Goal: Information Seeking & Learning: Learn about a topic

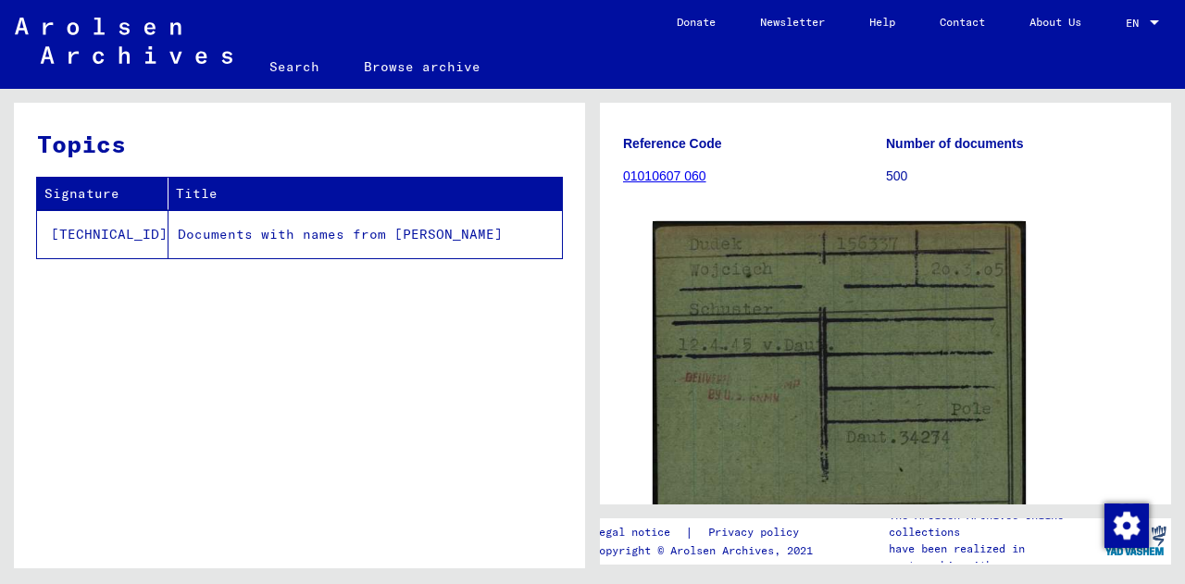
scroll to position [186, 0]
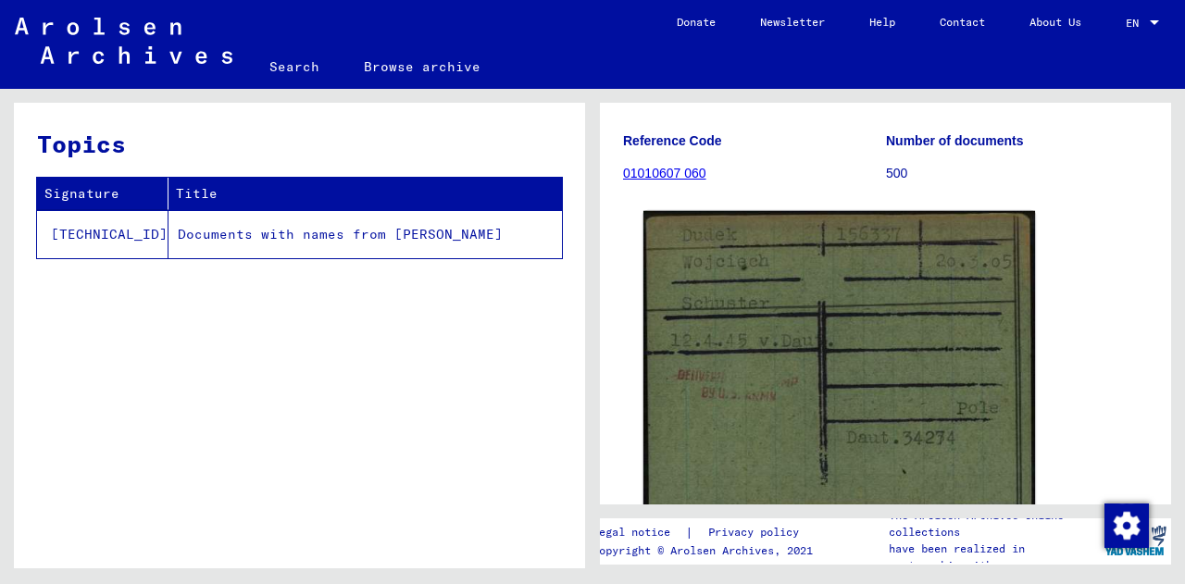
click at [800, 367] on img at bounding box center [838, 363] width 391 height 305
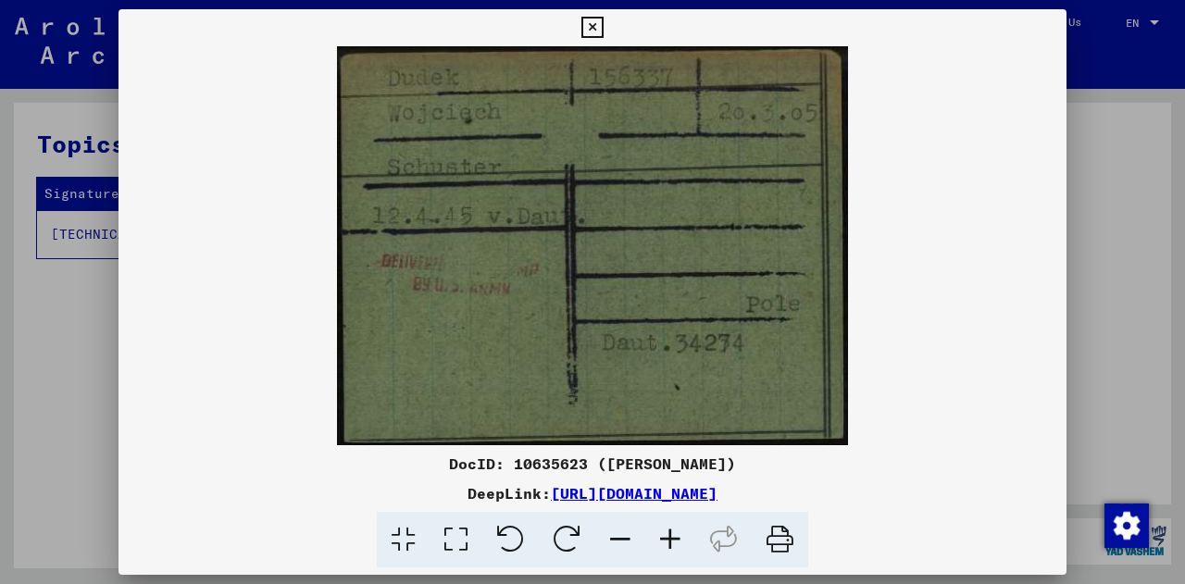
click at [551, 461] on div "DocID: 10635623 ([PERSON_NAME])" at bounding box center [592, 464] width 948 height 22
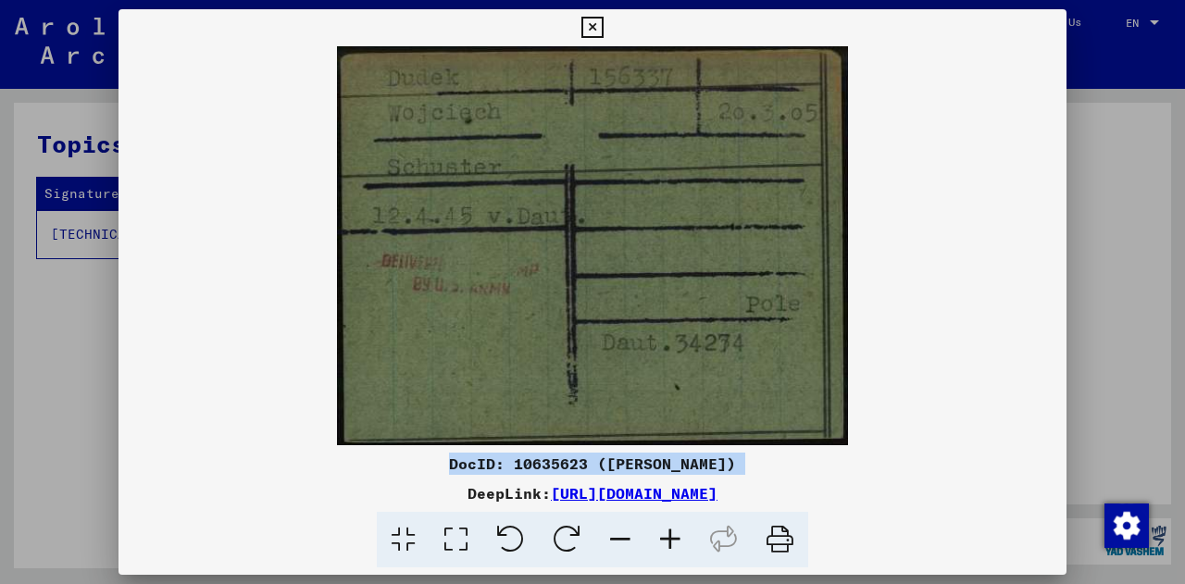
click at [551, 461] on div "DocID: 10635623 ([PERSON_NAME])" at bounding box center [592, 464] width 948 height 22
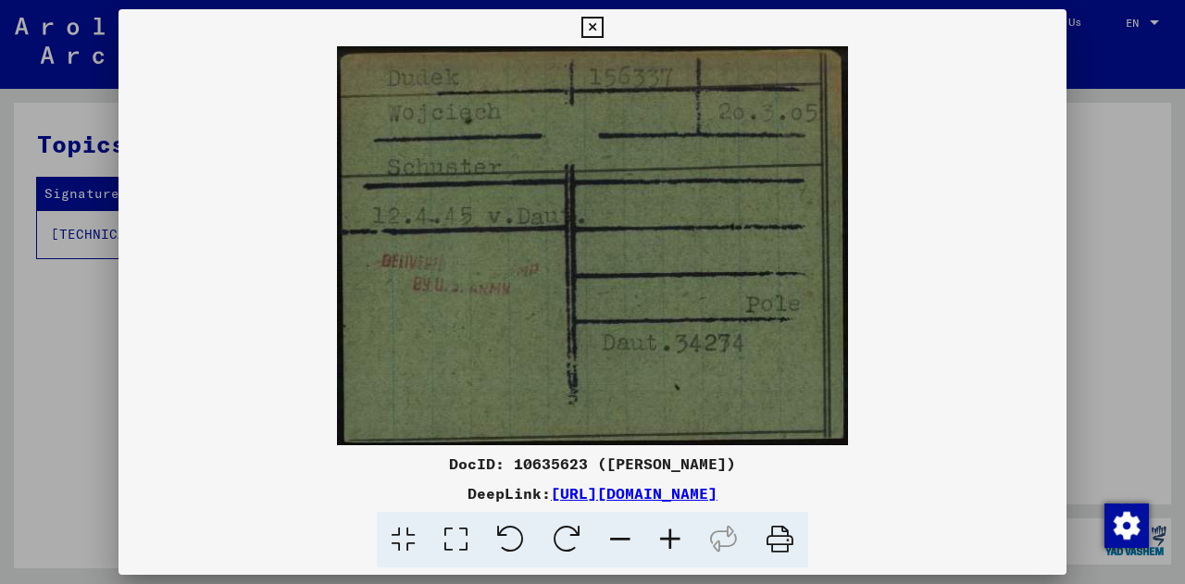
click at [596, 19] on icon at bounding box center [591, 28] width 21 height 22
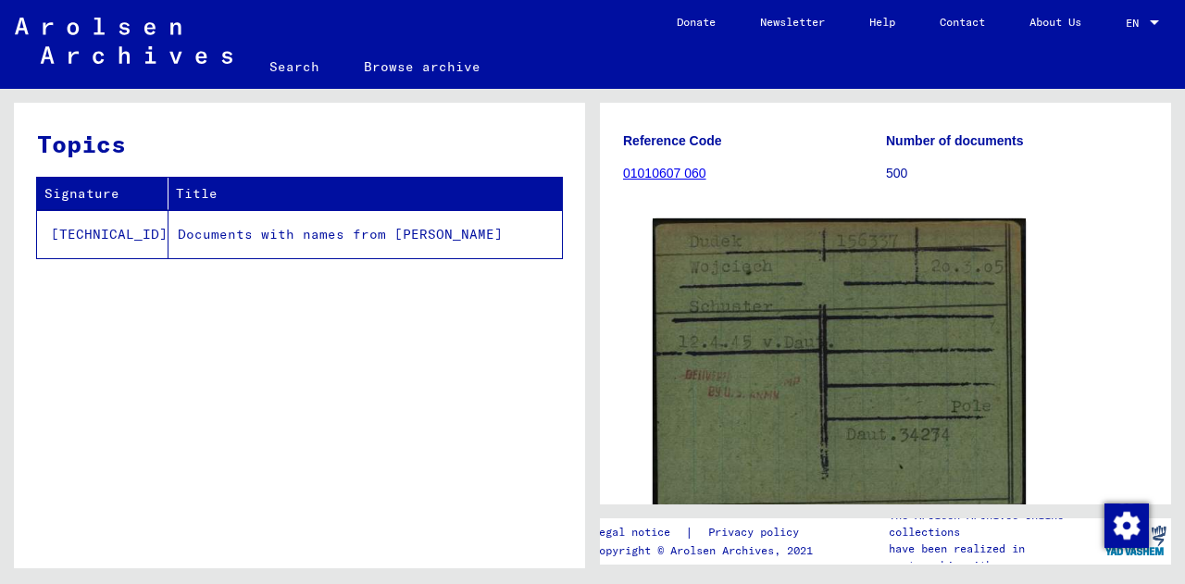
click at [629, 346] on div "DocID: 10635623 ([PERSON_NAME])" at bounding box center [885, 371] width 525 height 321
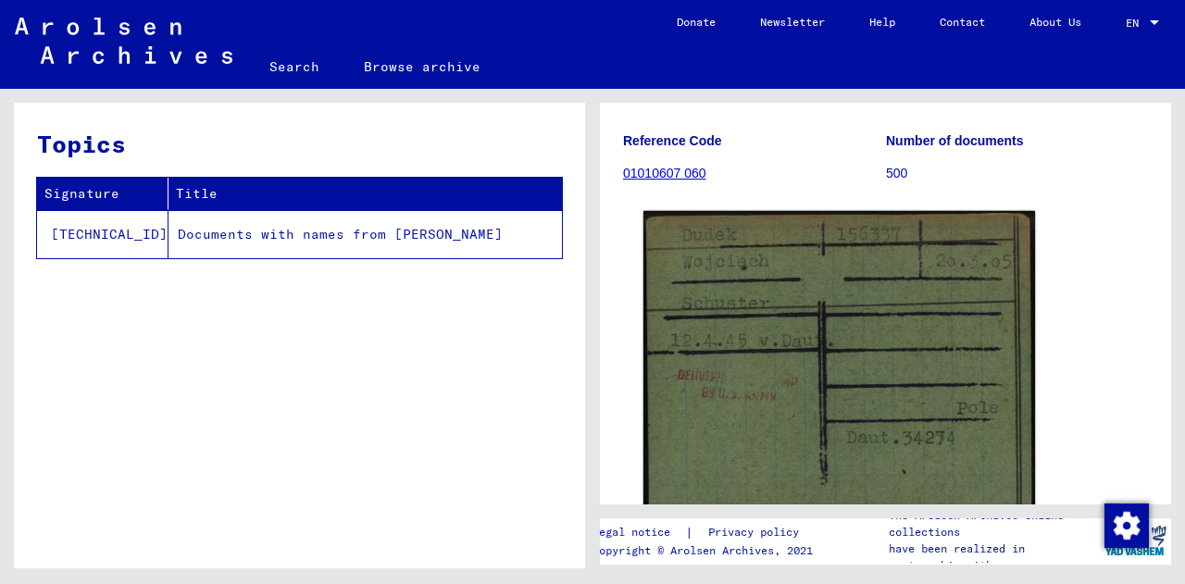
click at [678, 351] on img at bounding box center [838, 363] width 391 height 305
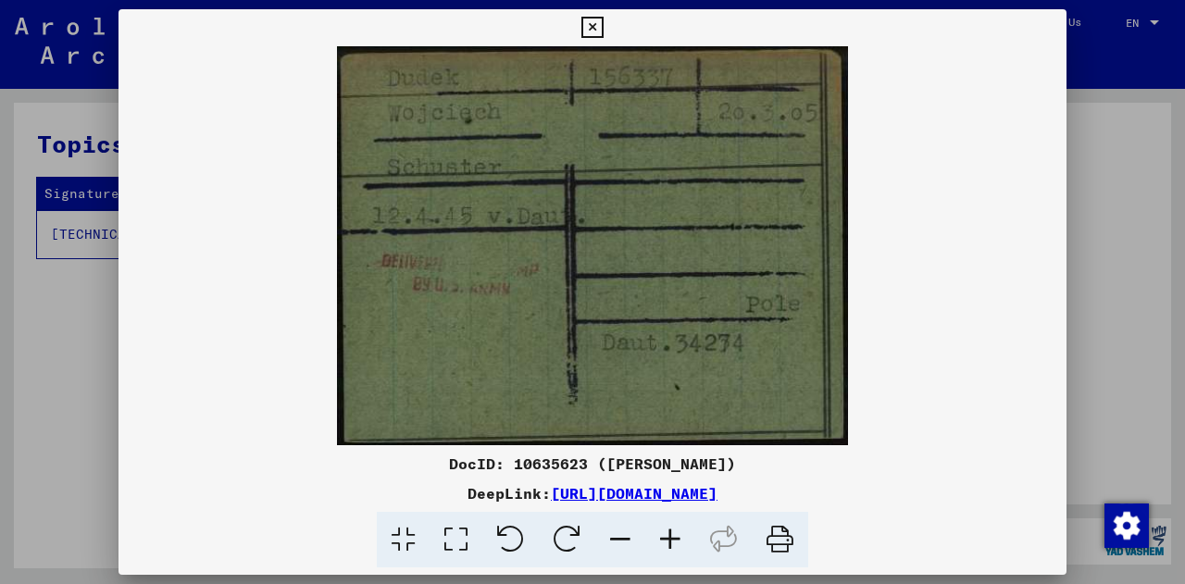
click at [588, 31] on icon at bounding box center [591, 28] width 21 height 22
